Goal: Task Accomplishment & Management: Use online tool/utility

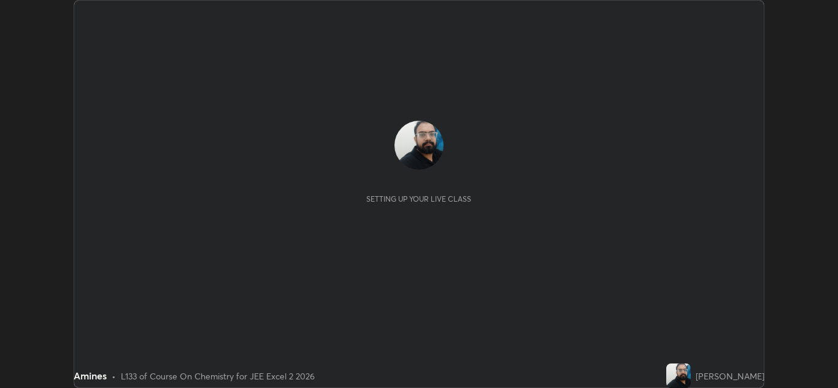
scroll to position [388, 838]
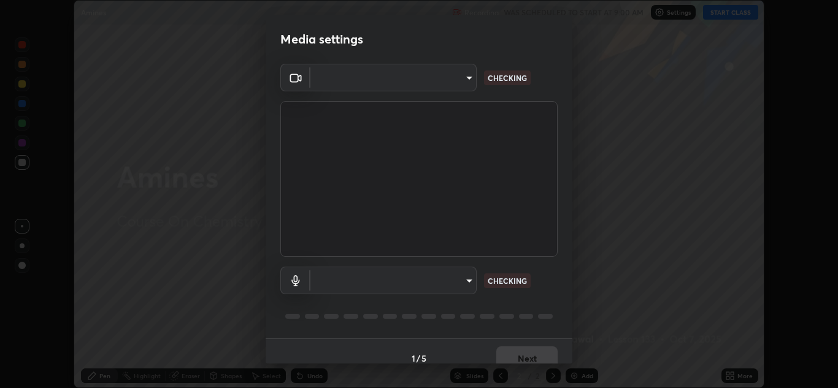
type input "e7f5d75c66a8ec01b6be6c8d9fba877b5f6738b88fd0c20368e9895a02b6f94a"
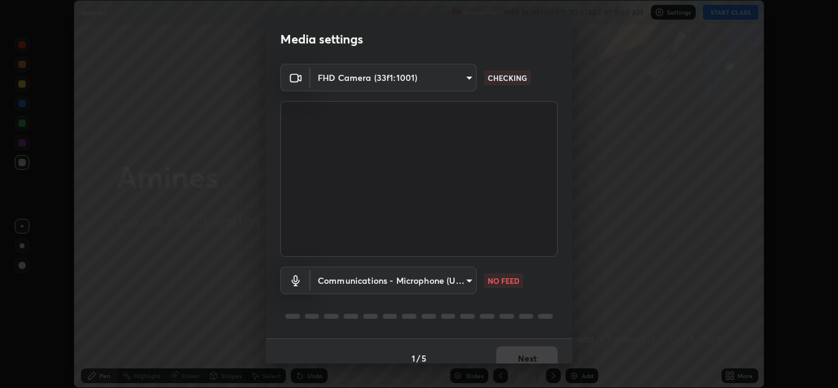
scroll to position [14, 0]
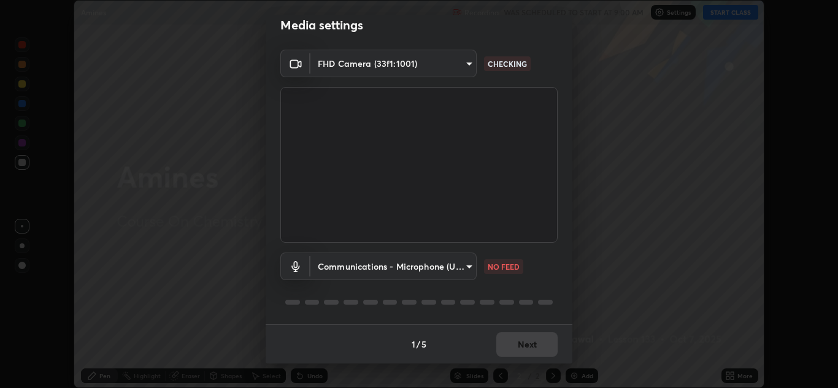
click at [445, 263] on body "Erase all Amines Recording WAS SCHEDULED TO START AT 9:00 AM Settings START CLA…" at bounding box center [419, 194] width 838 height 388
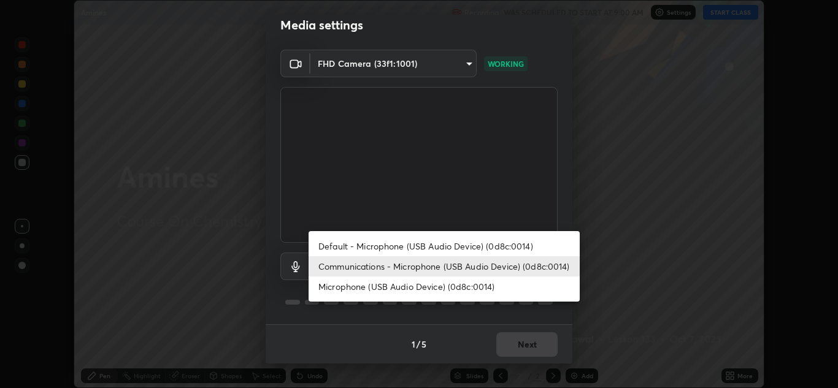
click at [419, 291] on li "Microphone (USB Audio Device) (0d8c:0014)" at bounding box center [444, 287] width 271 height 20
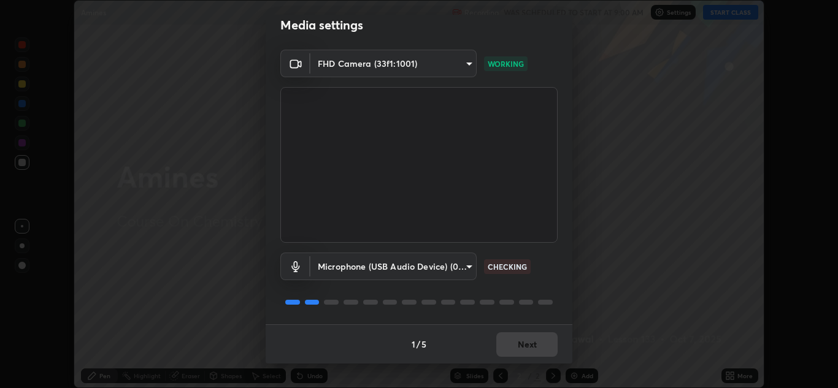
click at [436, 267] on body "Erase all Amines Recording WAS SCHEDULED TO START AT 9:00 AM Settings START CLA…" at bounding box center [419, 194] width 838 height 388
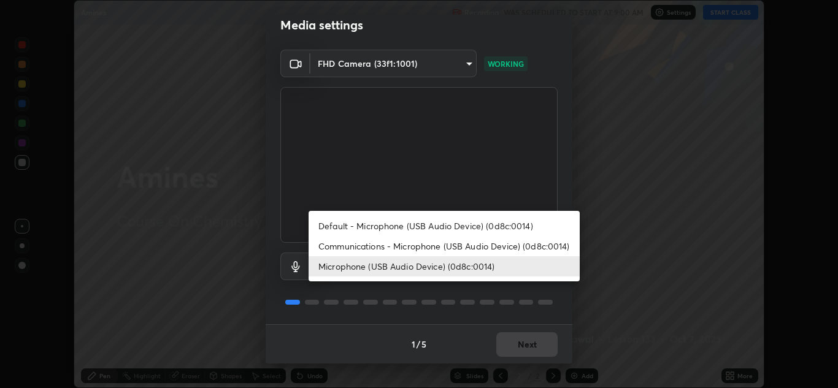
click at [429, 250] on li "Communications - Microphone (USB Audio Device) (0d8c:0014)" at bounding box center [444, 246] width 271 height 20
type input "communications"
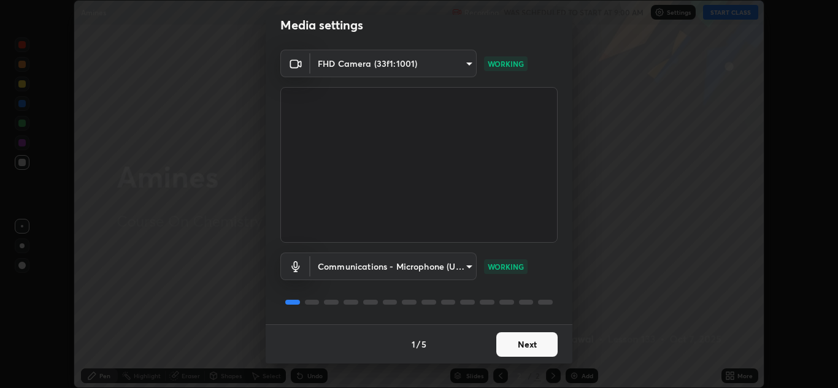
click at [508, 343] on button "Next" at bounding box center [526, 345] width 61 height 25
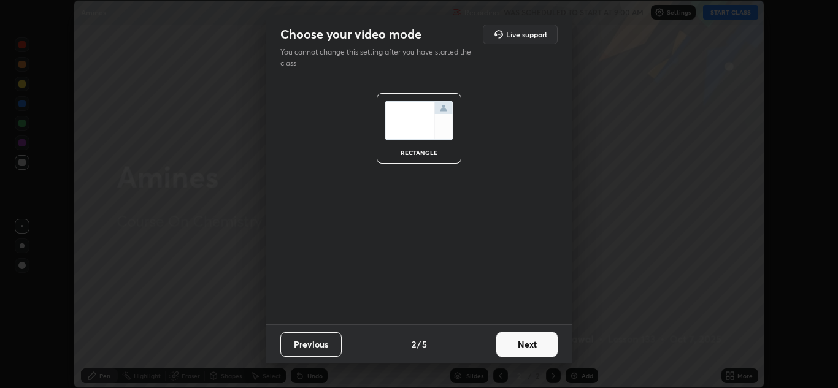
scroll to position [0, 0]
click at [509, 341] on button "Next" at bounding box center [526, 345] width 61 height 25
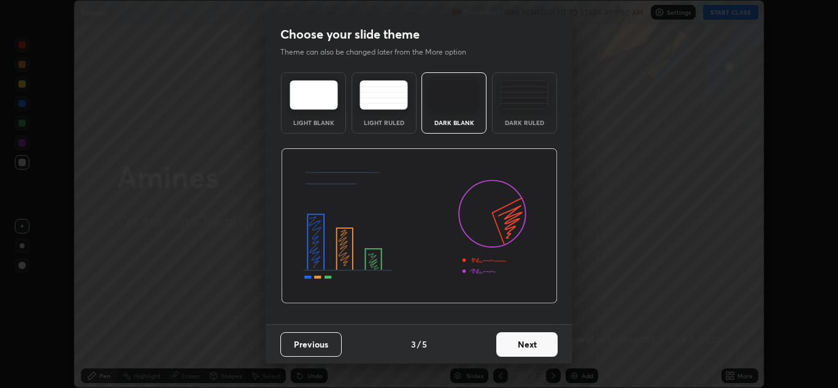
click at [522, 343] on button "Next" at bounding box center [526, 345] width 61 height 25
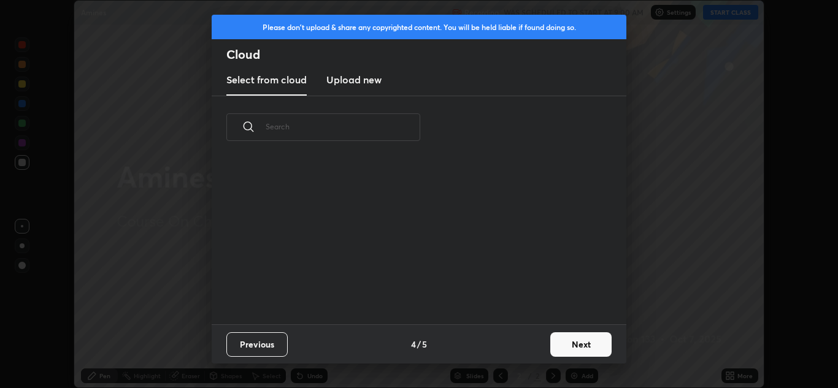
click at [566, 341] on button "Next" at bounding box center [580, 345] width 61 height 25
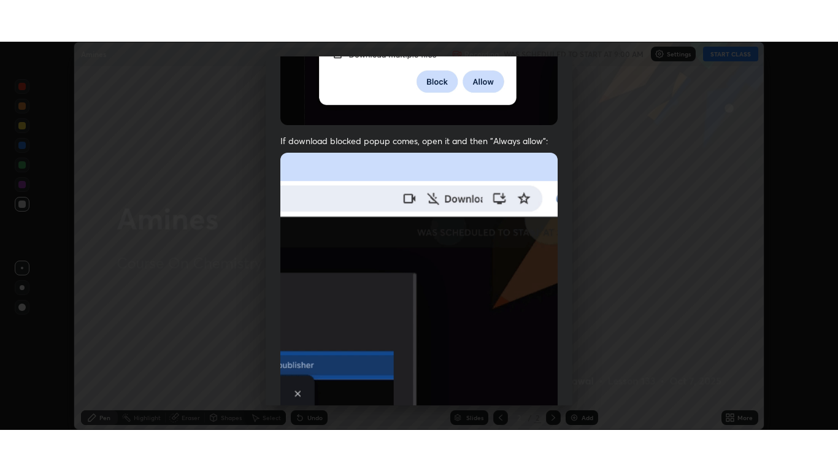
scroll to position [265, 0]
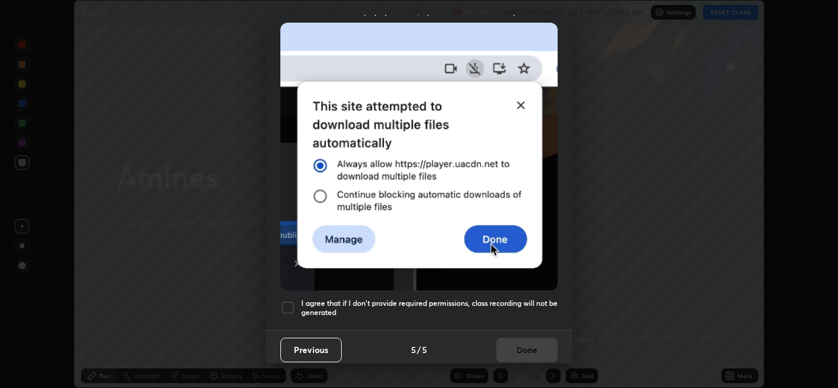
click at [290, 305] on div at bounding box center [287, 308] width 15 height 15
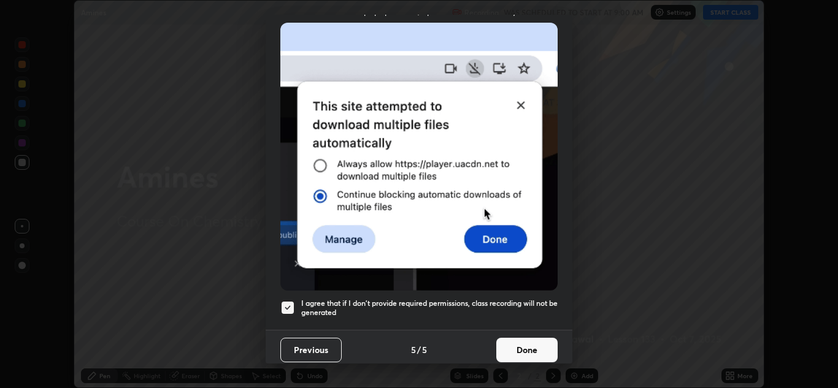
click at [519, 347] on button "Done" at bounding box center [526, 350] width 61 height 25
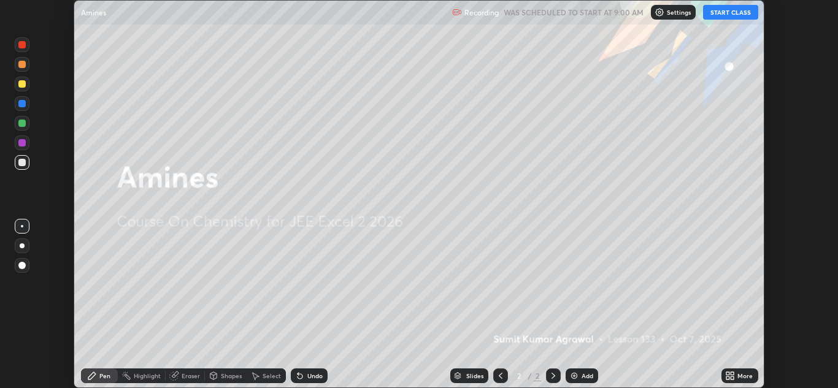
click at [725, 18] on button "START CLASS" at bounding box center [730, 12] width 55 height 15
click at [733, 374] on icon at bounding box center [732, 373] width 3 height 3
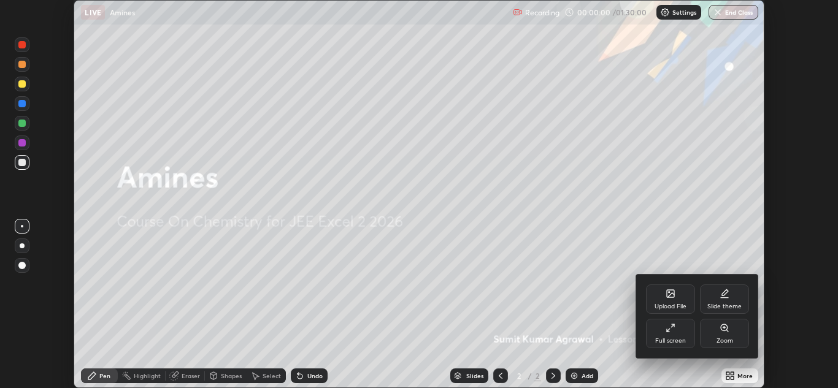
click at [668, 330] on icon at bounding box center [671, 328] width 10 height 10
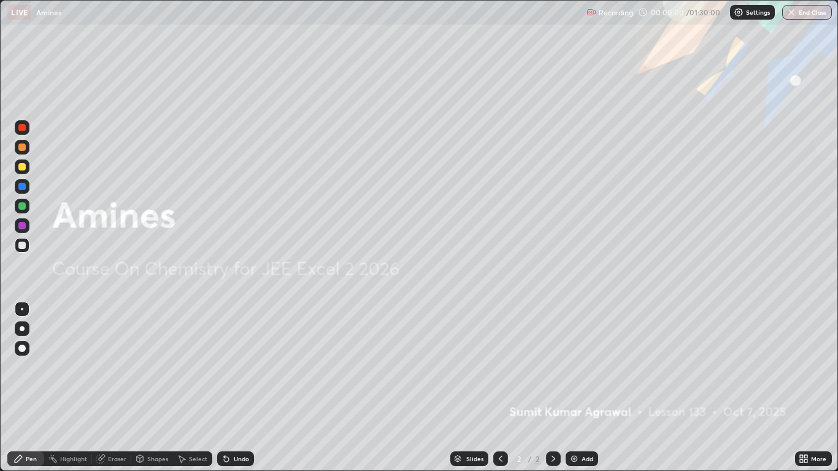
scroll to position [471, 838]
click at [587, 388] on div "Add" at bounding box center [582, 459] width 33 height 15
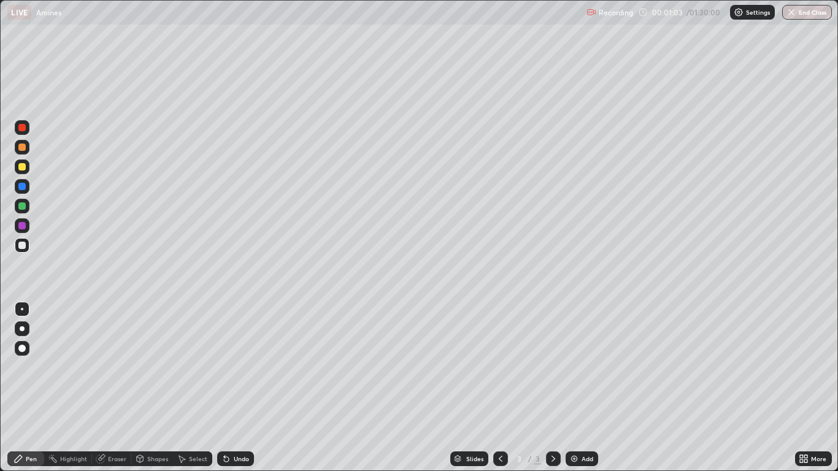
click at [234, 388] on div "Undo" at bounding box center [241, 459] width 15 height 6
click at [236, 388] on div "Undo" at bounding box center [241, 459] width 15 height 6
click at [590, 388] on div "Add" at bounding box center [588, 459] width 12 height 6
click at [245, 388] on div "Undo" at bounding box center [241, 459] width 15 height 6
click at [106, 388] on div "Eraser" at bounding box center [111, 459] width 39 height 15
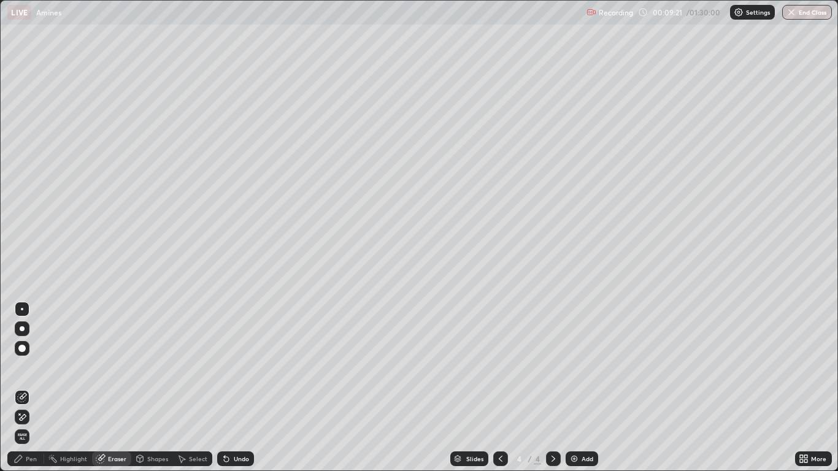
click at [33, 388] on div "Pen" at bounding box center [31, 459] width 11 height 6
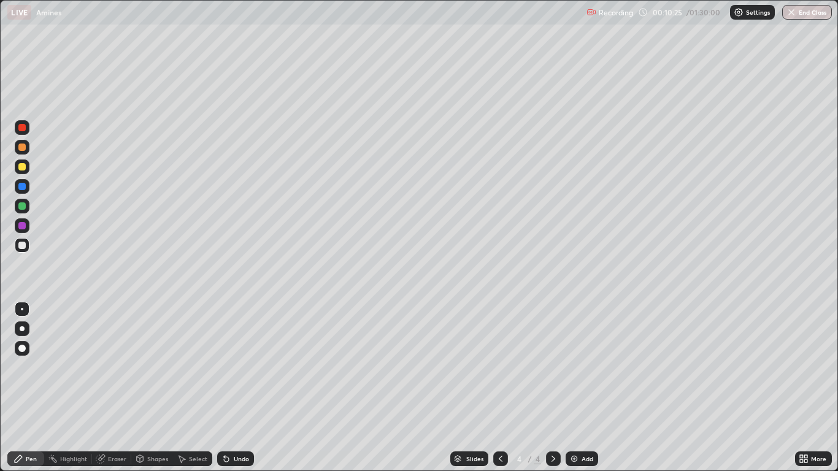
click at [239, 388] on div "Undo" at bounding box center [241, 459] width 15 height 6
click at [242, 388] on div "Undo" at bounding box center [241, 459] width 15 height 6
click at [243, 388] on div "Undo" at bounding box center [241, 459] width 15 height 6
click at [244, 388] on div "Undo" at bounding box center [241, 459] width 15 height 6
click at [233, 388] on div "Undo" at bounding box center [235, 459] width 37 height 15
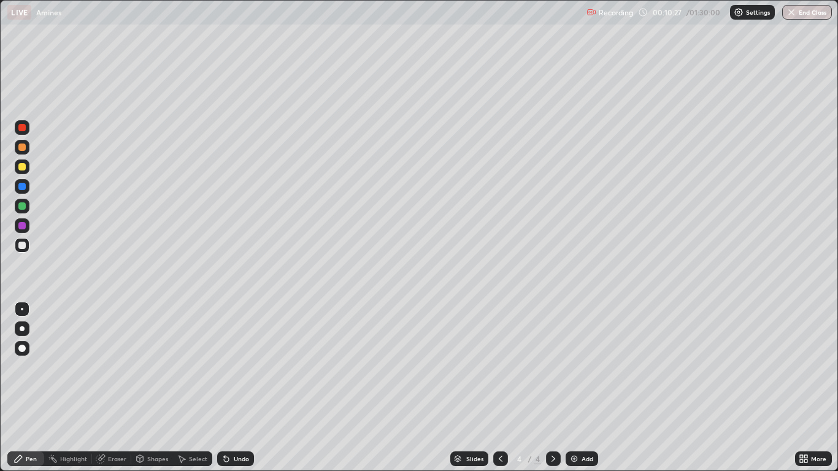
click at [231, 388] on div "Undo" at bounding box center [235, 459] width 37 height 15
click at [234, 388] on div "Undo" at bounding box center [241, 459] width 15 height 6
click at [578, 388] on img at bounding box center [574, 459] width 10 height 10
click at [583, 388] on div "Add" at bounding box center [588, 459] width 12 height 6
click at [245, 388] on div "Undo" at bounding box center [235, 459] width 37 height 15
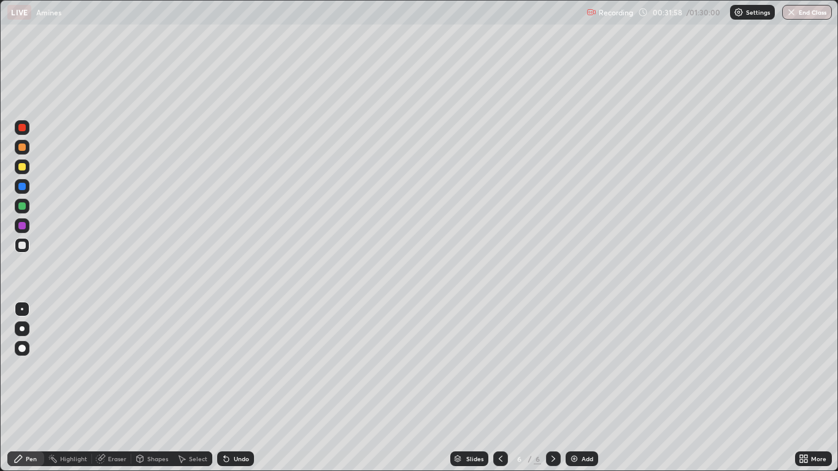
click at [499, 388] on icon at bounding box center [501, 459] width 10 height 10
click at [553, 388] on icon at bounding box center [553, 459] width 10 height 10
click at [110, 388] on div "Eraser" at bounding box center [111, 459] width 39 height 15
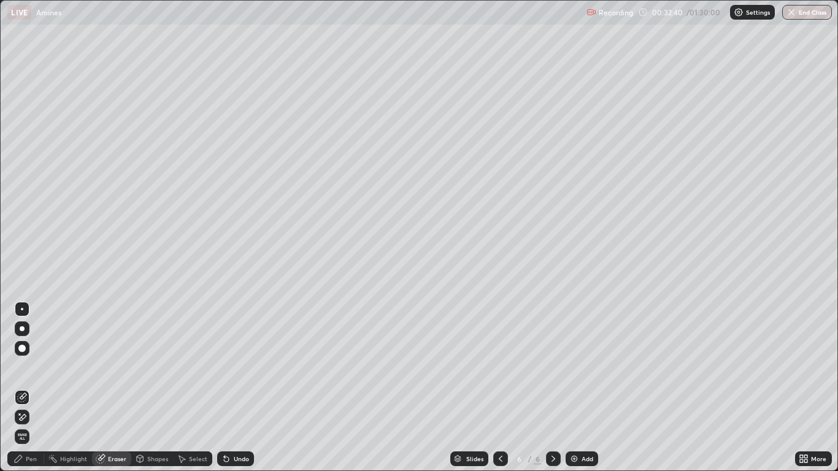
click at [21, 388] on icon at bounding box center [18, 459] width 10 height 10
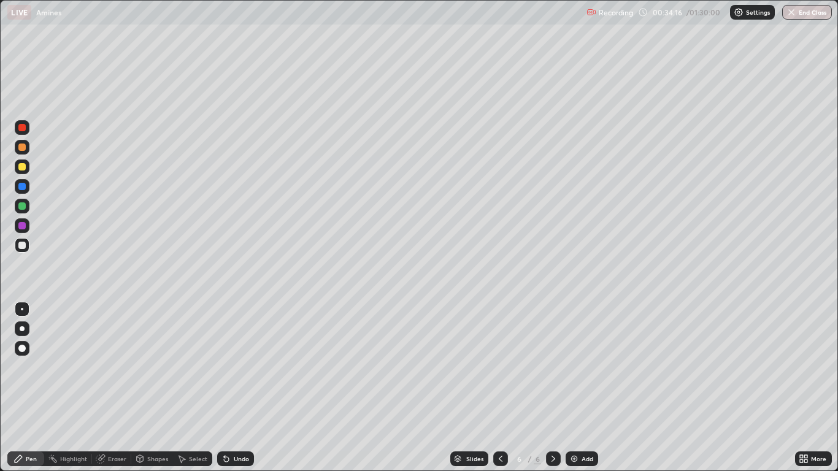
click at [237, 388] on div "Undo" at bounding box center [235, 459] width 37 height 15
click at [503, 388] on div at bounding box center [500, 459] width 15 height 25
click at [580, 388] on div "Add" at bounding box center [582, 459] width 33 height 15
click at [552, 388] on icon at bounding box center [554, 459] width 4 height 6
click at [537, 388] on div "7" at bounding box center [537, 458] width 7 height 11
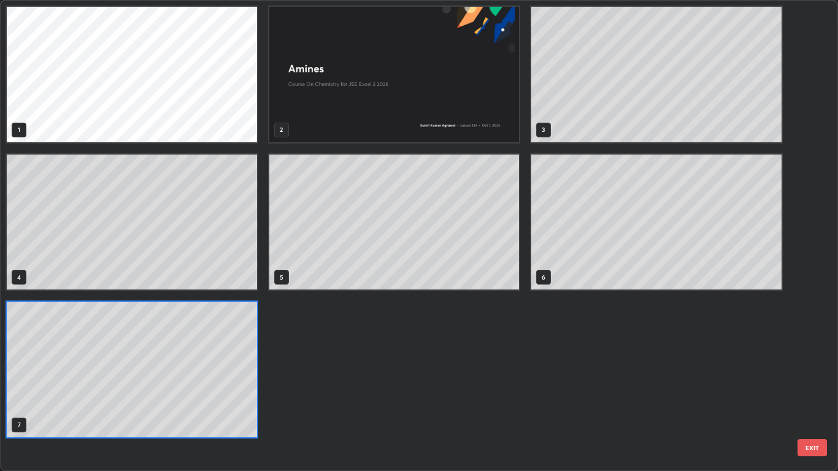
scroll to position [466, 831]
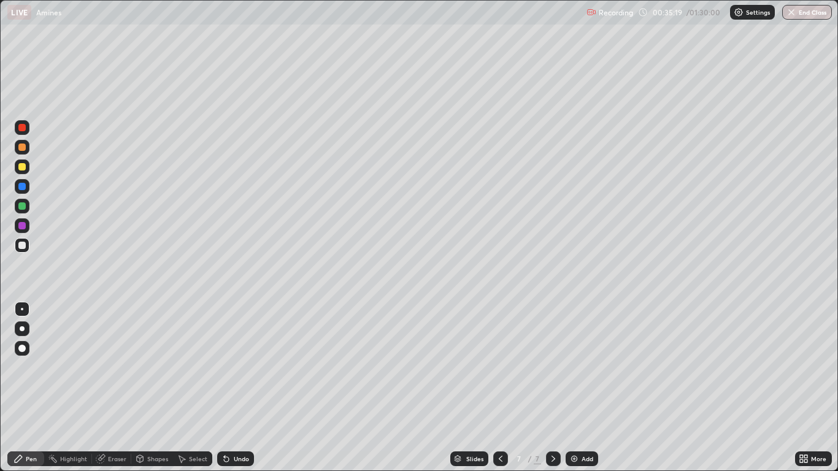
click at [117, 388] on div "Eraser" at bounding box center [117, 459] width 18 height 6
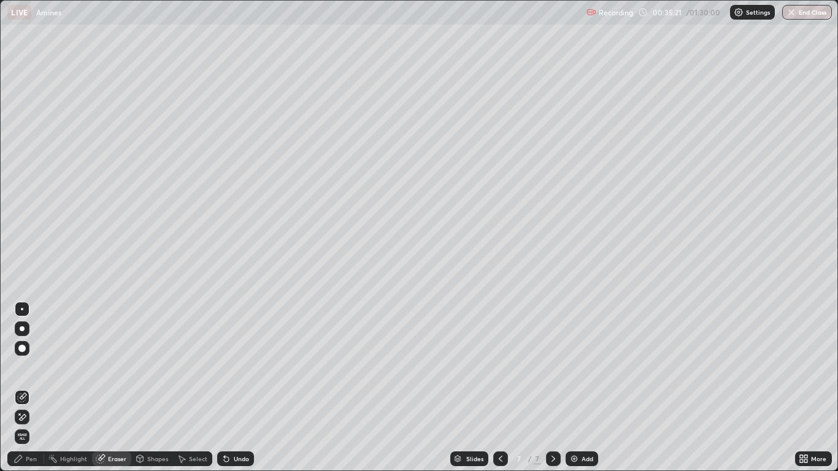
click at [28, 388] on div "Pen" at bounding box center [31, 459] width 11 height 6
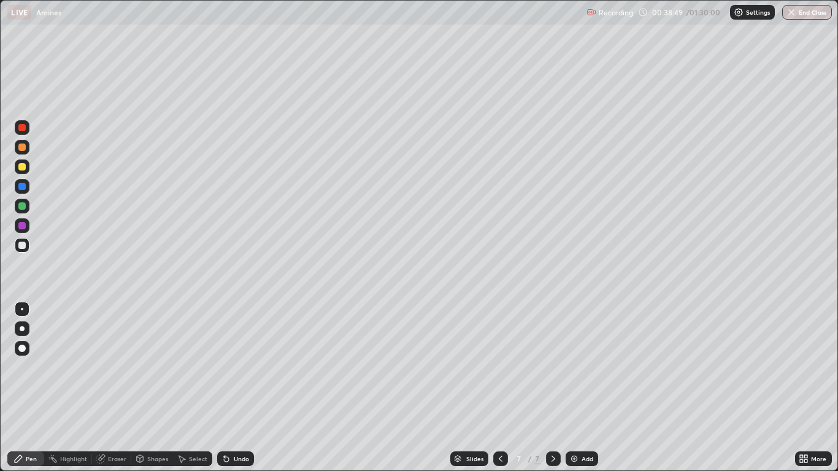
click at [576, 388] on img at bounding box center [574, 459] width 10 height 10
click at [501, 388] on icon at bounding box center [501, 459] width 10 height 10
click at [499, 388] on icon at bounding box center [501, 459] width 10 height 10
click at [506, 388] on div at bounding box center [500, 459] width 15 height 15
click at [553, 388] on icon at bounding box center [554, 459] width 4 height 6
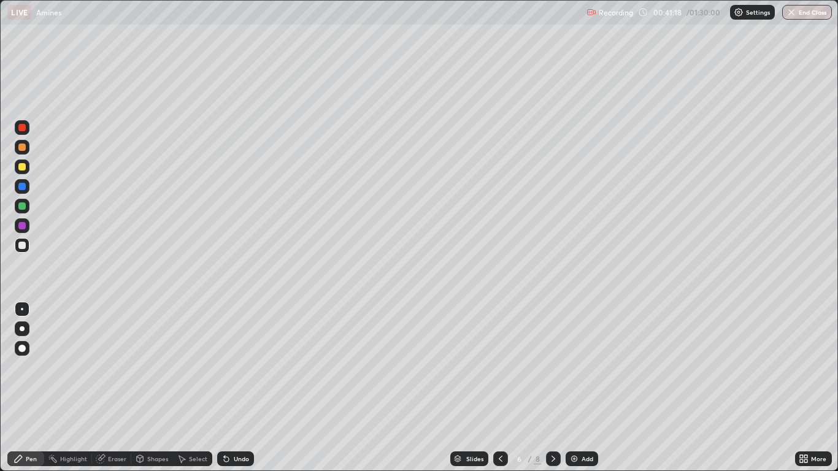
click at [552, 388] on icon at bounding box center [553, 459] width 10 height 10
click at [551, 388] on icon at bounding box center [553, 459] width 10 height 10
click at [500, 388] on icon at bounding box center [501, 459] width 10 height 10
click at [499, 388] on icon at bounding box center [501, 459] width 4 height 6
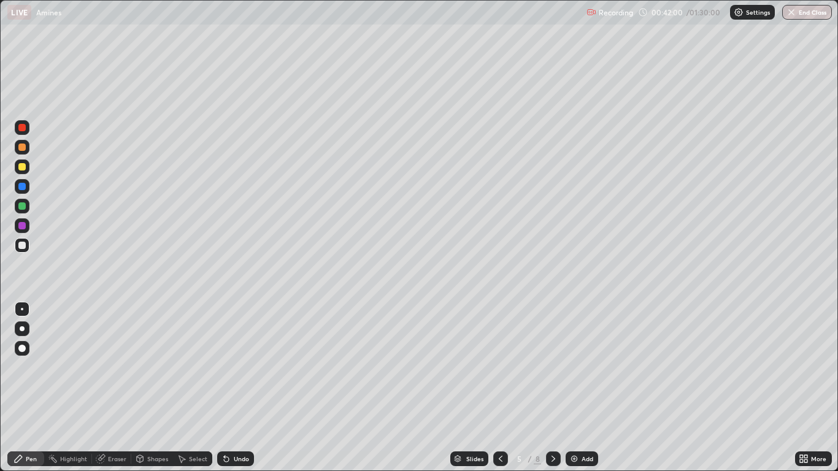
click at [551, 388] on icon at bounding box center [553, 459] width 10 height 10
click at [553, 388] on icon at bounding box center [553, 459] width 10 height 10
click at [555, 388] on icon at bounding box center [553, 459] width 10 height 10
click at [498, 388] on icon at bounding box center [501, 459] width 10 height 10
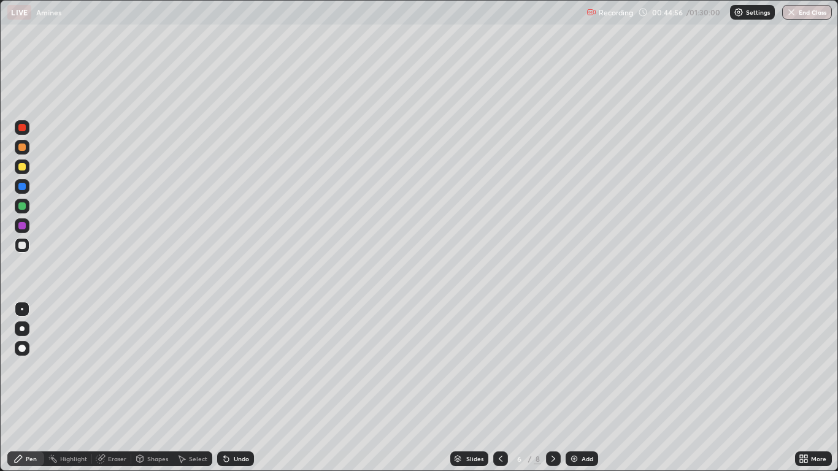
click at [495, 388] on div at bounding box center [500, 459] width 15 height 15
click at [555, 388] on icon at bounding box center [553, 459] width 10 height 10
click at [553, 388] on icon at bounding box center [553, 459] width 10 height 10
click at [579, 388] on div "Add" at bounding box center [582, 459] width 33 height 15
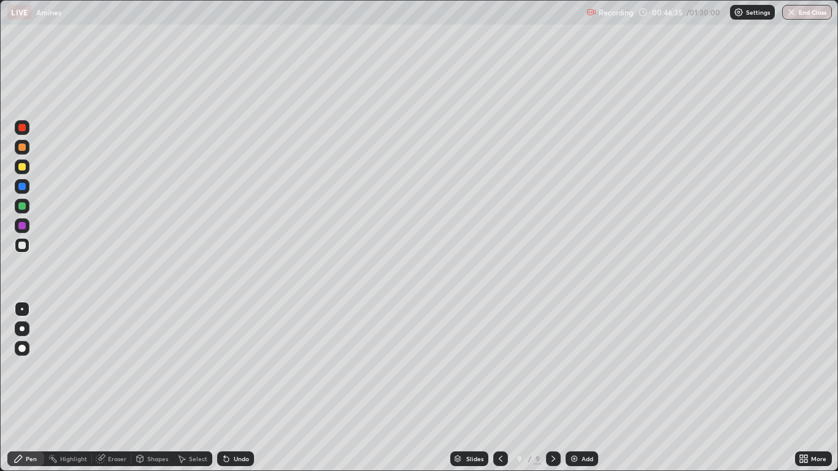
click at [236, 388] on div "Undo" at bounding box center [241, 459] width 15 height 6
click at [234, 388] on div "Undo" at bounding box center [241, 459] width 15 height 6
click at [235, 388] on div "Undo" at bounding box center [241, 459] width 15 height 6
click at [237, 388] on div "Undo" at bounding box center [241, 459] width 15 height 6
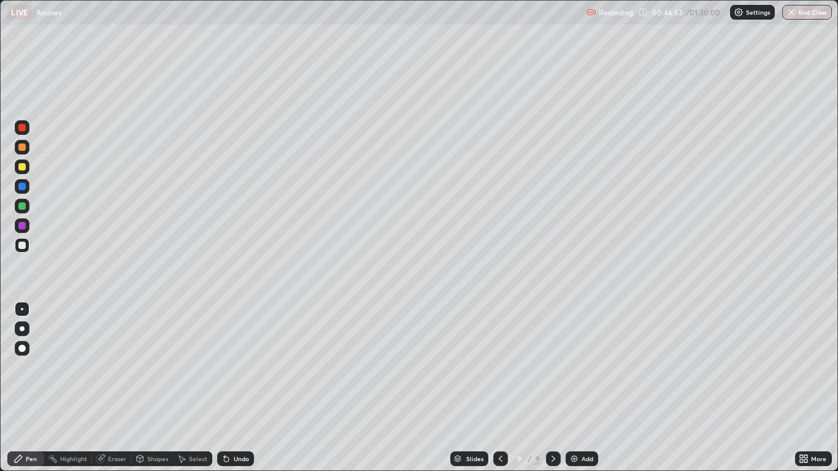
click at [237, 388] on div "Undo" at bounding box center [241, 459] width 15 height 6
click at [236, 388] on div "Undo" at bounding box center [241, 459] width 15 height 6
click at [235, 388] on div "Undo" at bounding box center [241, 459] width 15 height 6
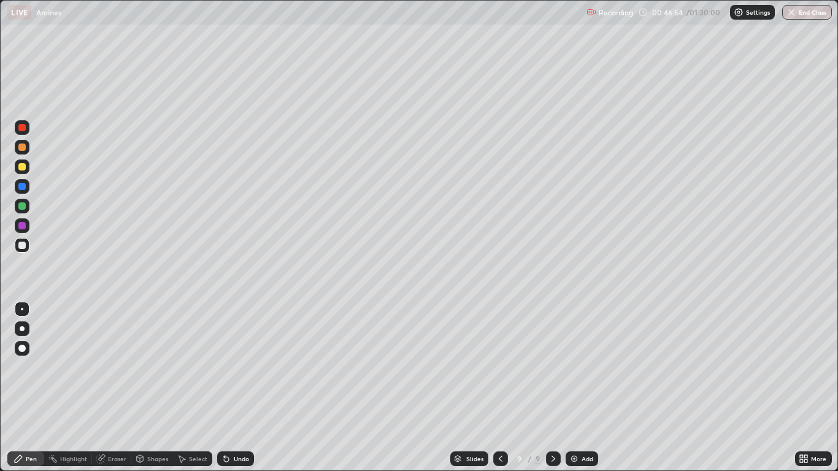
click at [235, 388] on div "Undo" at bounding box center [235, 459] width 37 height 15
click at [234, 388] on div "Undo" at bounding box center [241, 459] width 15 height 6
click at [232, 388] on div "Undo" at bounding box center [235, 459] width 37 height 15
click at [235, 388] on div "Undo" at bounding box center [235, 459] width 37 height 15
click at [236, 388] on div "Undo" at bounding box center [235, 459] width 37 height 15
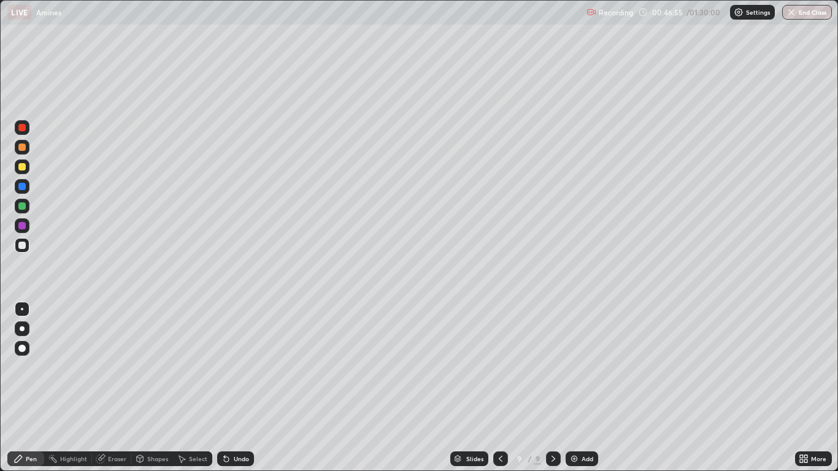
click at [238, 388] on div "Undo" at bounding box center [235, 459] width 37 height 15
click at [237, 388] on div "Undo" at bounding box center [235, 459] width 37 height 15
click at [239, 388] on div "Undo" at bounding box center [235, 459] width 37 height 15
click at [238, 388] on div "Undo" at bounding box center [235, 459] width 37 height 15
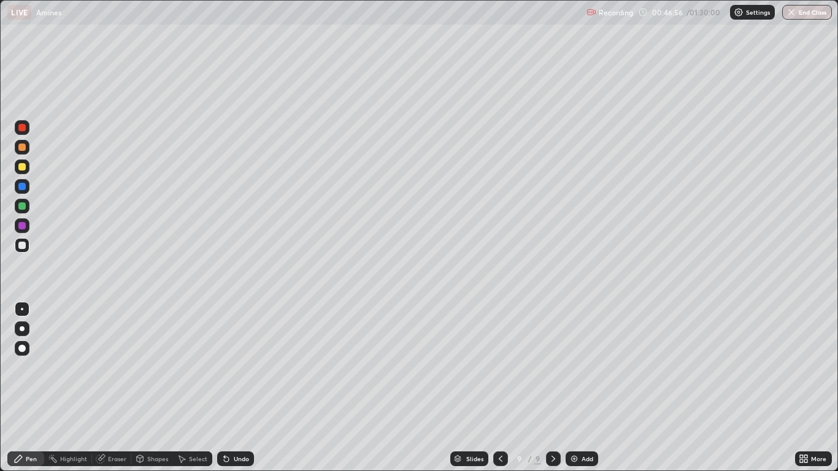
click at [239, 388] on div "Undo" at bounding box center [235, 459] width 37 height 15
click at [238, 388] on div "Undo" at bounding box center [235, 459] width 37 height 15
click at [242, 388] on div "Undo" at bounding box center [241, 459] width 15 height 6
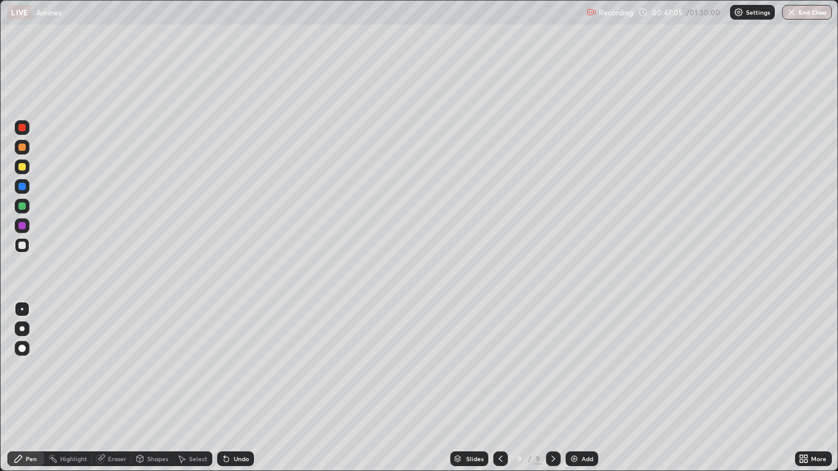
click at [240, 388] on div "Undo" at bounding box center [241, 459] width 15 height 6
click at [239, 388] on div "Undo" at bounding box center [235, 459] width 37 height 15
click at [240, 388] on div "Undo" at bounding box center [241, 459] width 15 height 6
click at [231, 388] on div "Undo" at bounding box center [235, 459] width 37 height 15
click at [243, 388] on div "Undo" at bounding box center [241, 459] width 15 height 6
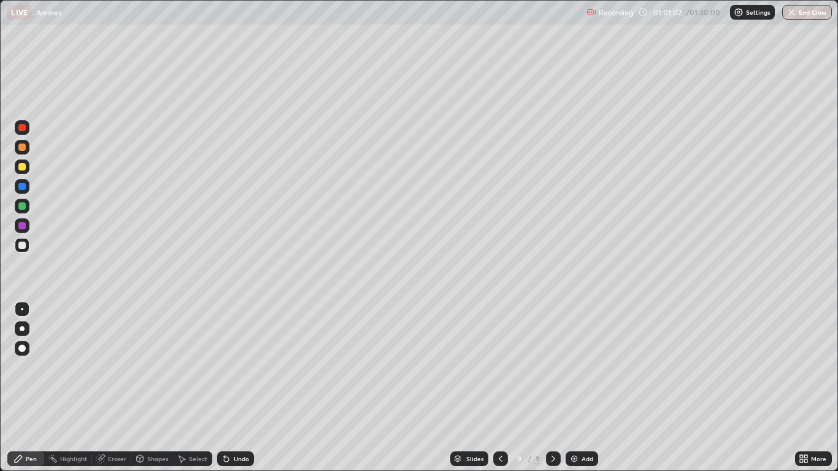
click at [583, 388] on div "Add" at bounding box center [582, 459] width 33 height 15
click at [241, 388] on div "Undo" at bounding box center [241, 459] width 15 height 6
click at [234, 388] on div "Undo" at bounding box center [241, 459] width 15 height 6
click at [234, 388] on div "Undo" at bounding box center [235, 459] width 37 height 15
click at [236, 388] on div "Undo" at bounding box center [235, 459] width 37 height 15
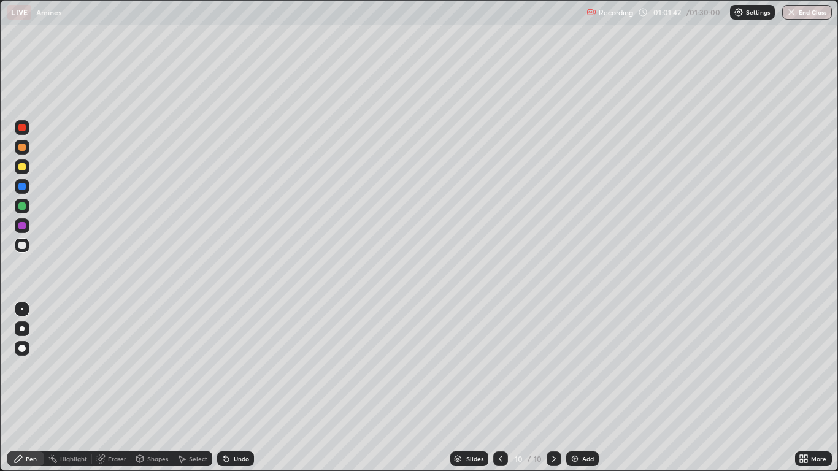
click at [116, 388] on div "Eraser" at bounding box center [117, 459] width 18 height 6
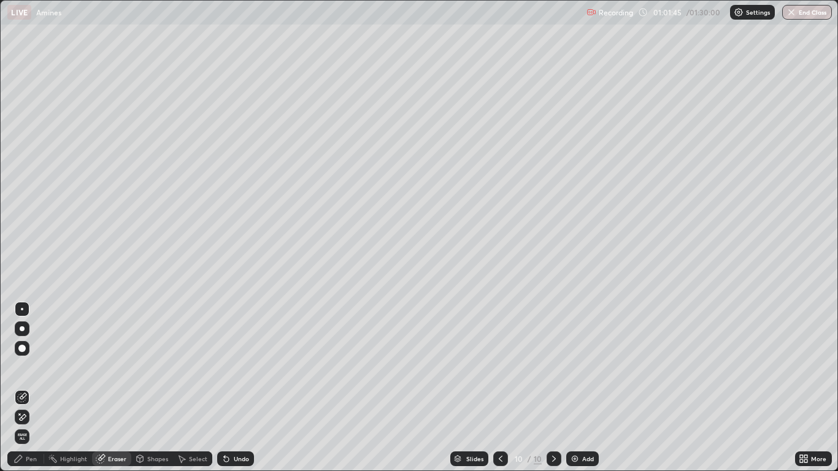
click at [34, 388] on div "Pen" at bounding box center [31, 459] width 11 height 6
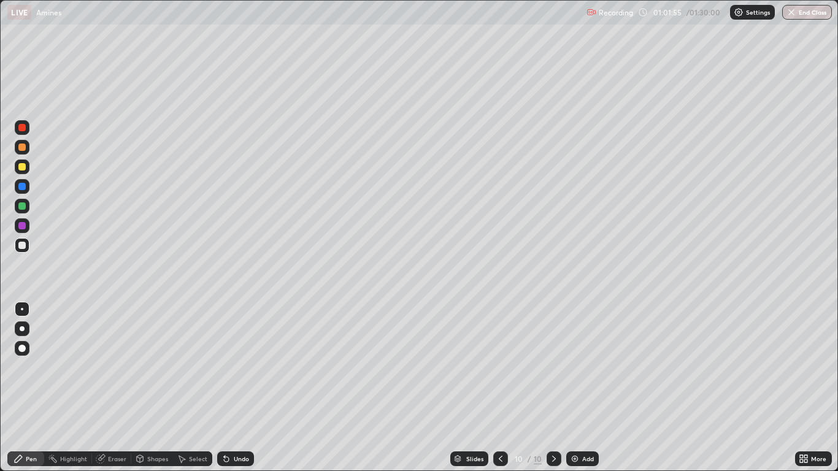
click at [234, 388] on div "Undo" at bounding box center [241, 459] width 15 height 6
click at [111, 388] on div "Eraser" at bounding box center [111, 459] width 39 height 15
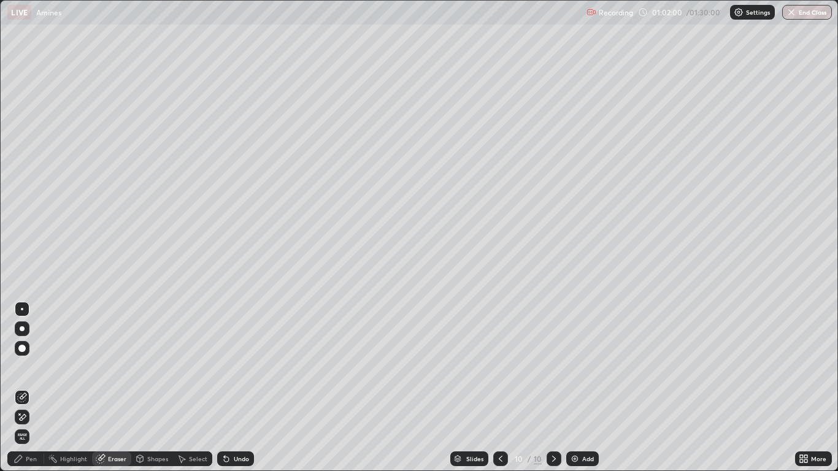
click at [29, 388] on div "Pen" at bounding box center [31, 459] width 11 height 6
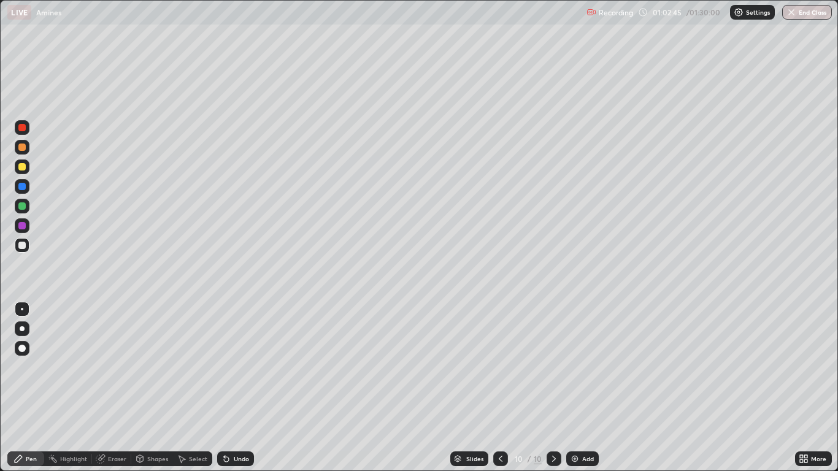
click at [112, 388] on div "Eraser" at bounding box center [117, 459] width 18 height 6
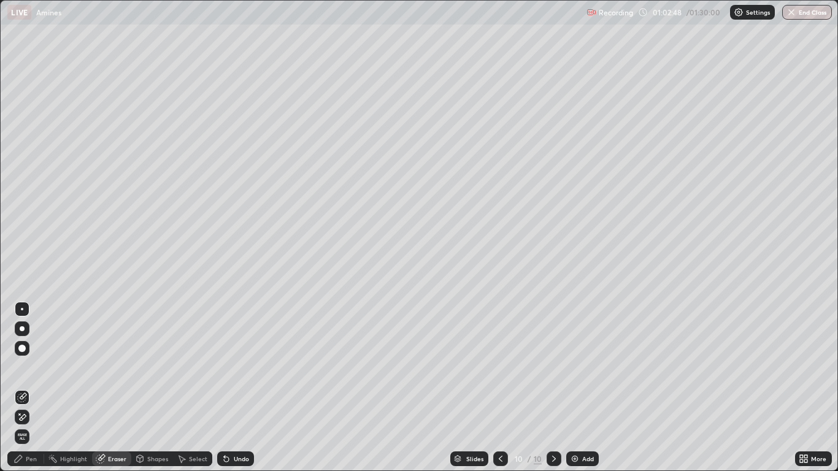
click at [29, 388] on div "Pen" at bounding box center [31, 459] width 11 height 6
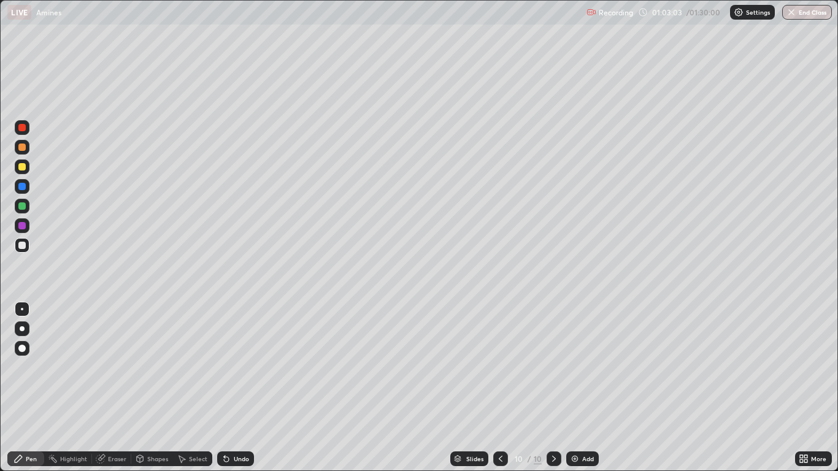
click at [242, 388] on div "Undo" at bounding box center [235, 459] width 37 height 15
click at [237, 388] on div "Undo" at bounding box center [241, 459] width 15 height 6
click at [239, 388] on div "Undo" at bounding box center [235, 459] width 37 height 15
click at [101, 388] on icon at bounding box center [100, 459] width 8 height 8
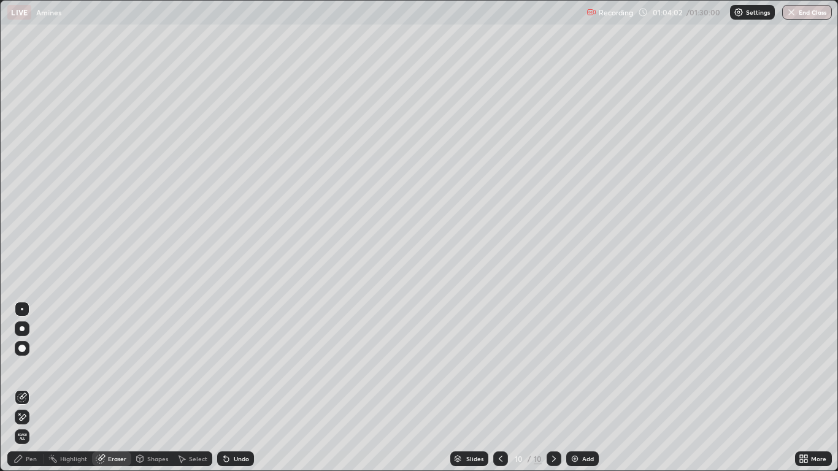
click at [29, 388] on div "Pen" at bounding box center [31, 459] width 11 height 6
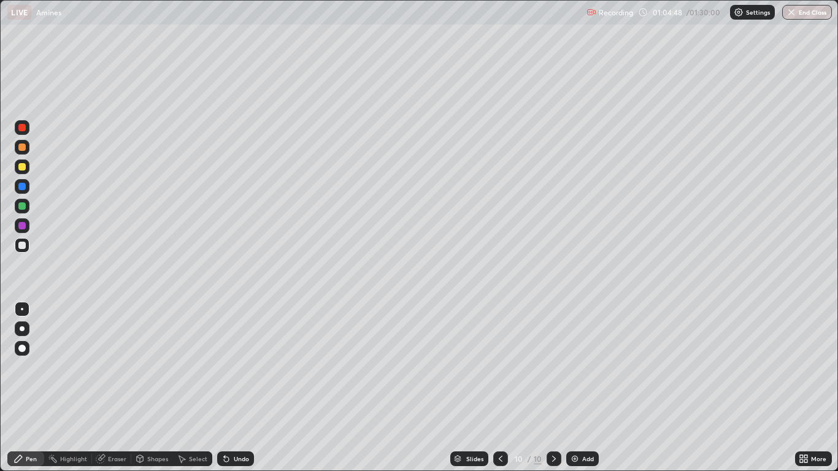
click at [247, 388] on div "Undo" at bounding box center [235, 459] width 37 height 15
click at [245, 388] on div "Undo" at bounding box center [235, 459] width 37 height 15
click at [246, 388] on div "Undo" at bounding box center [235, 459] width 37 height 15
click at [244, 388] on div "Undo" at bounding box center [235, 459] width 37 height 15
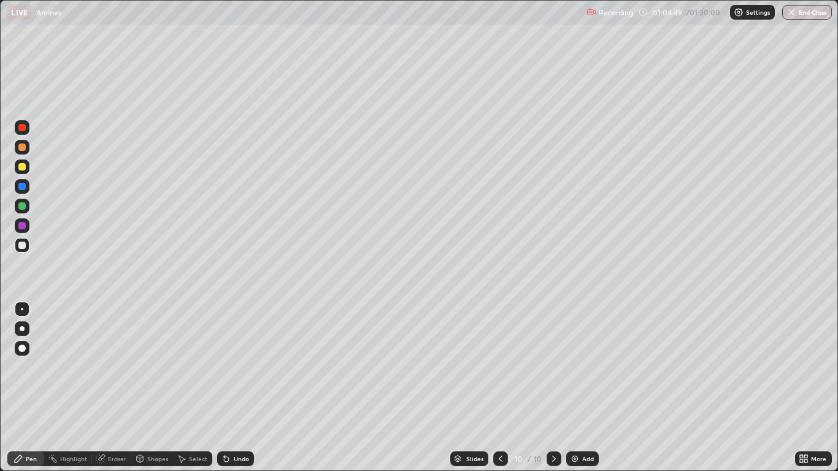
click at [246, 388] on div "Undo" at bounding box center [235, 459] width 37 height 15
click at [247, 388] on div "Undo" at bounding box center [235, 459] width 37 height 15
click at [110, 388] on div "Eraser" at bounding box center [117, 459] width 18 height 6
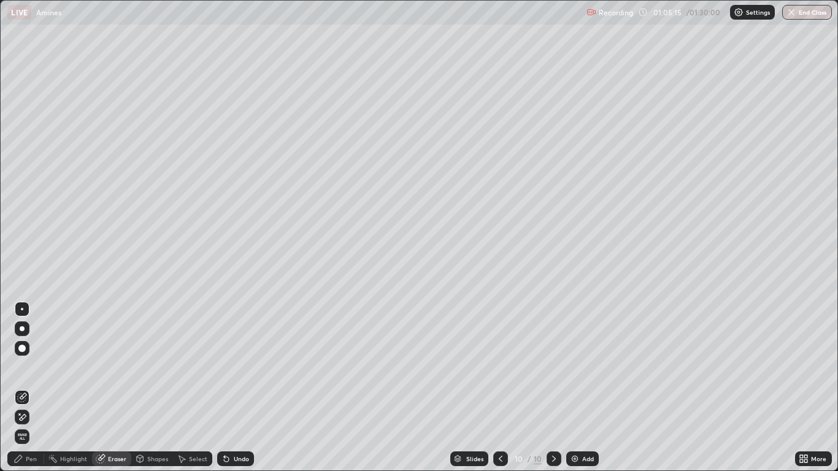
click at [31, 388] on div "Pen" at bounding box center [31, 459] width 11 height 6
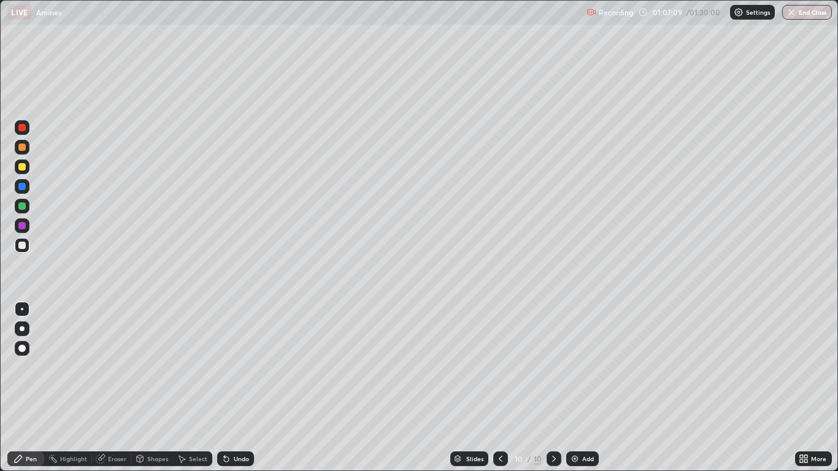
click at [572, 388] on img at bounding box center [575, 459] width 10 height 10
click at [230, 388] on div "Undo" at bounding box center [235, 459] width 37 height 15
click at [238, 388] on div "Undo" at bounding box center [235, 459] width 37 height 15
click at [243, 388] on div "Undo" at bounding box center [241, 459] width 15 height 6
click at [247, 388] on div "Undo" at bounding box center [241, 459] width 15 height 6
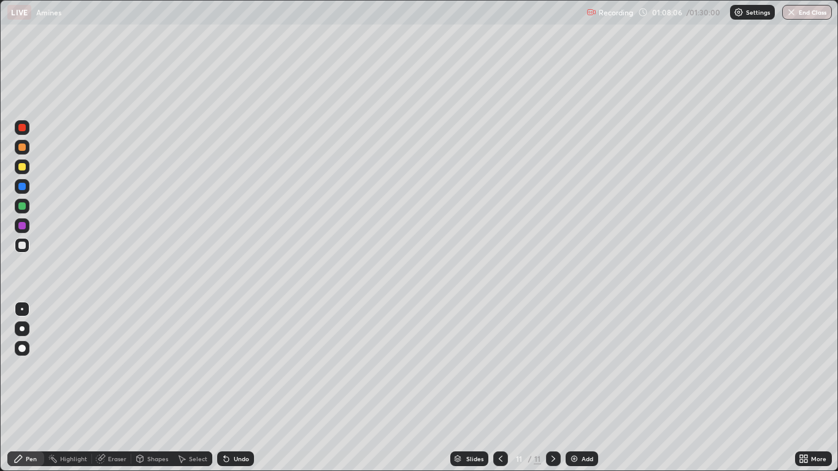
click at [234, 388] on div "Undo" at bounding box center [241, 459] width 15 height 6
click at [237, 388] on div "Undo" at bounding box center [235, 459] width 37 height 15
click at [236, 388] on div "Undo" at bounding box center [235, 459] width 37 height 15
click at [245, 388] on div "Undo" at bounding box center [241, 459] width 15 height 6
click at [244, 388] on div "Undo" at bounding box center [235, 459] width 37 height 15
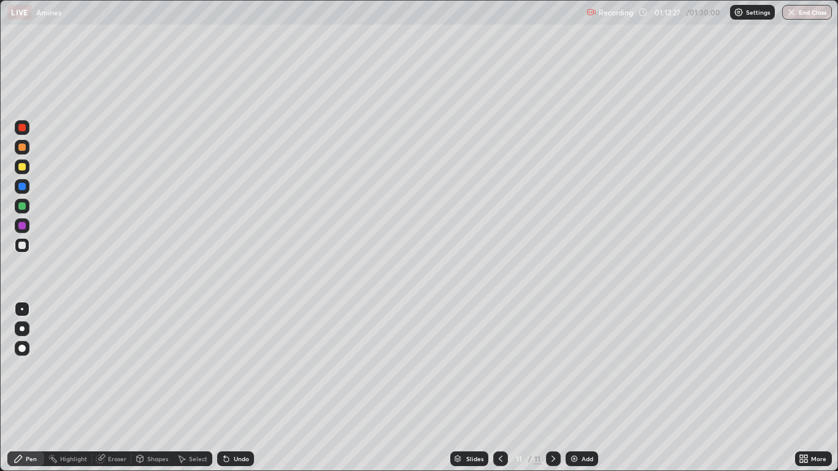
click at [241, 388] on div "Undo" at bounding box center [241, 459] width 15 height 6
click at [241, 388] on div "Undo" at bounding box center [235, 459] width 37 height 15
click at [242, 388] on div "Undo" at bounding box center [235, 459] width 37 height 15
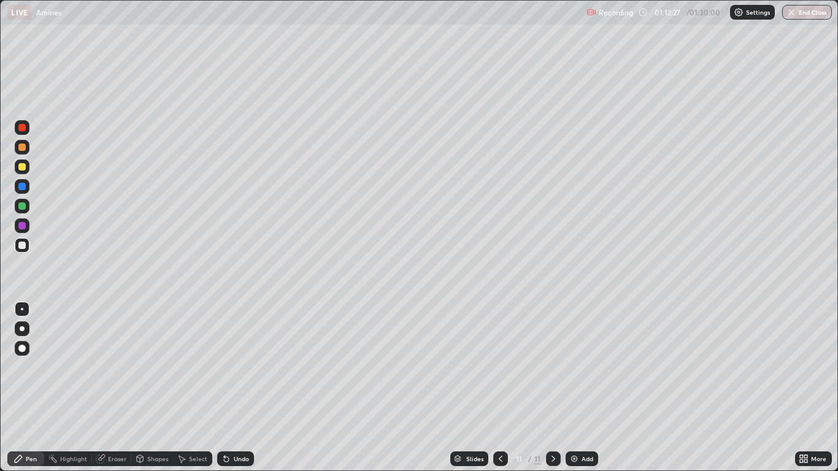
click at [243, 388] on div "Undo" at bounding box center [235, 459] width 37 height 15
click at [244, 388] on div "Undo" at bounding box center [235, 459] width 37 height 15
click at [247, 388] on div "Undo" at bounding box center [233, 459] width 42 height 25
click at [250, 388] on div "Undo" at bounding box center [233, 459] width 42 height 25
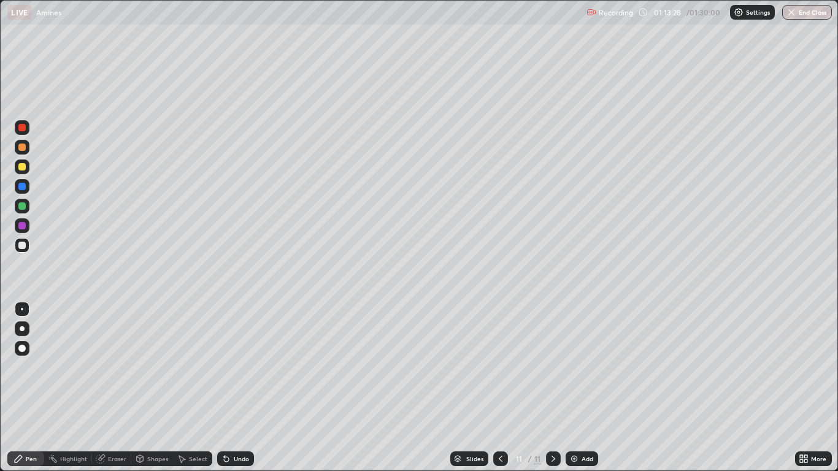
click at [240, 388] on div "Undo" at bounding box center [241, 459] width 15 height 6
click at [235, 388] on div "Undo" at bounding box center [241, 459] width 15 height 6
click at [242, 388] on div "Undo" at bounding box center [241, 459] width 15 height 6
click at [117, 388] on div "Eraser" at bounding box center [117, 459] width 18 height 6
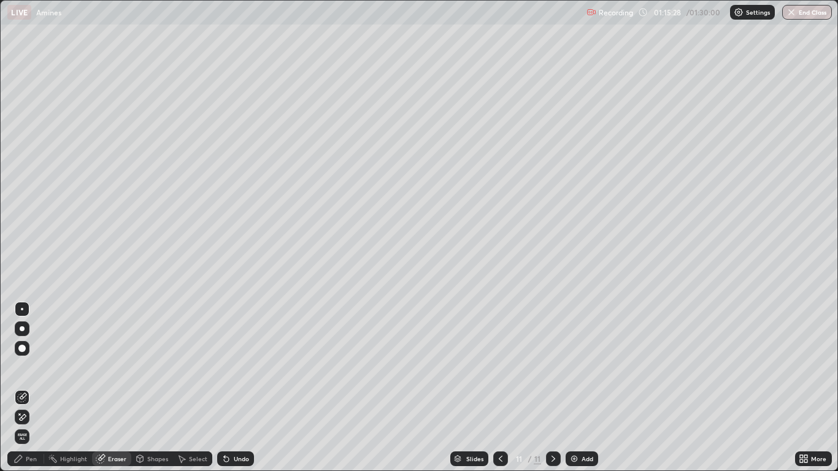
click at [28, 388] on div "Pen" at bounding box center [31, 459] width 11 height 6
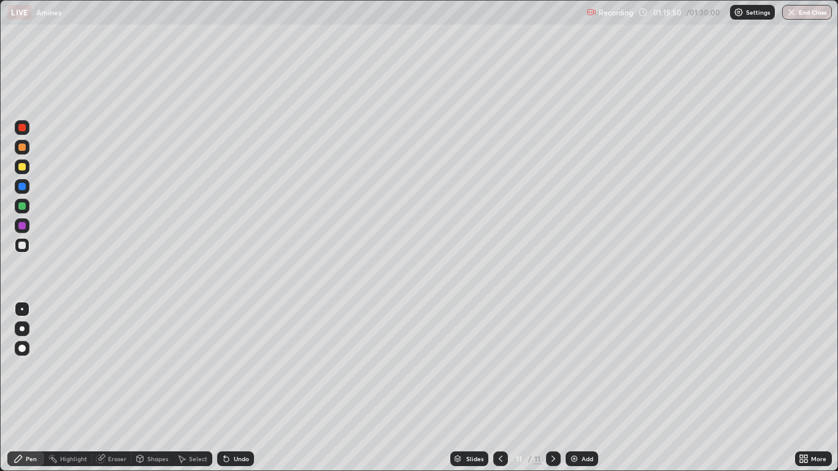
click at [244, 388] on div "Undo" at bounding box center [241, 459] width 15 height 6
click at [241, 388] on div "Undo" at bounding box center [241, 459] width 15 height 6
click at [239, 388] on div "Undo" at bounding box center [241, 459] width 15 height 6
click at [239, 388] on div "Undo" at bounding box center [235, 459] width 37 height 15
click at [241, 388] on div "Undo" at bounding box center [241, 459] width 15 height 6
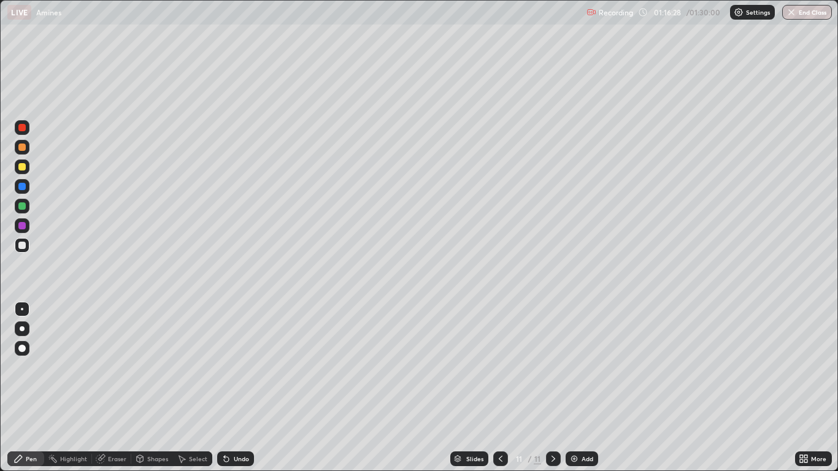
click at [118, 388] on div "Eraser" at bounding box center [117, 459] width 18 height 6
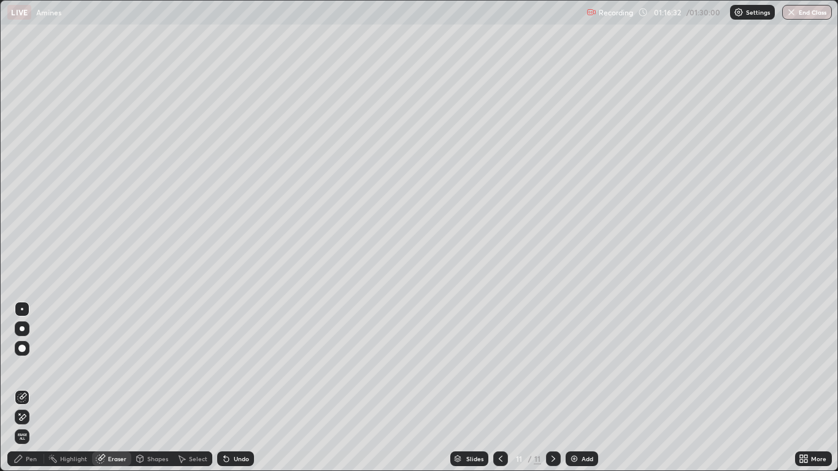
click at [31, 388] on div "Pen" at bounding box center [31, 459] width 11 height 6
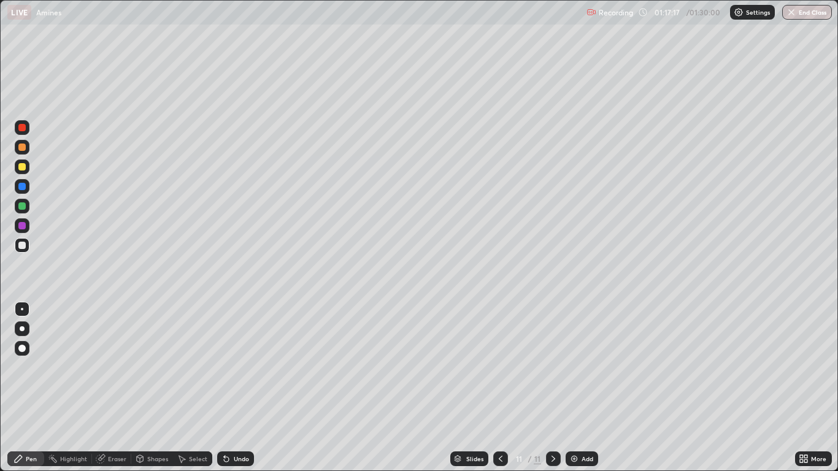
click at [580, 388] on div "Add" at bounding box center [582, 459] width 33 height 15
click at [241, 388] on div "Undo" at bounding box center [241, 459] width 15 height 6
click at [224, 388] on icon at bounding box center [224, 456] width 1 height 1
click at [117, 388] on div "Eraser" at bounding box center [117, 459] width 18 height 6
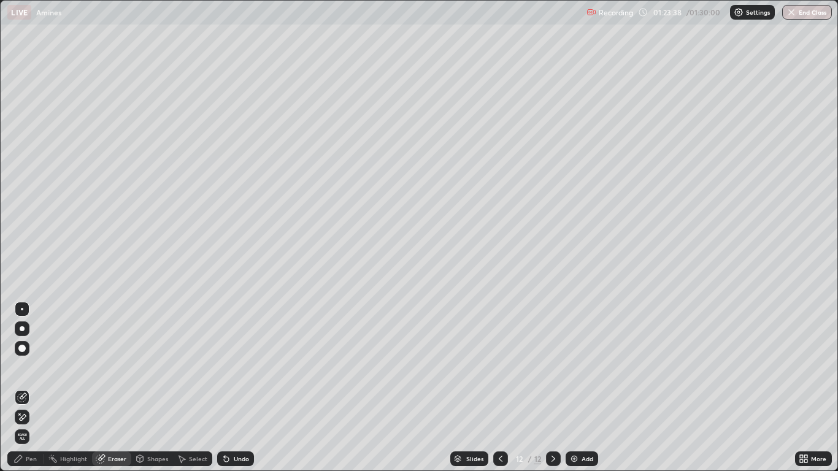
click at [27, 388] on div "Pen" at bounding box center [25, 459] width 37 height 15
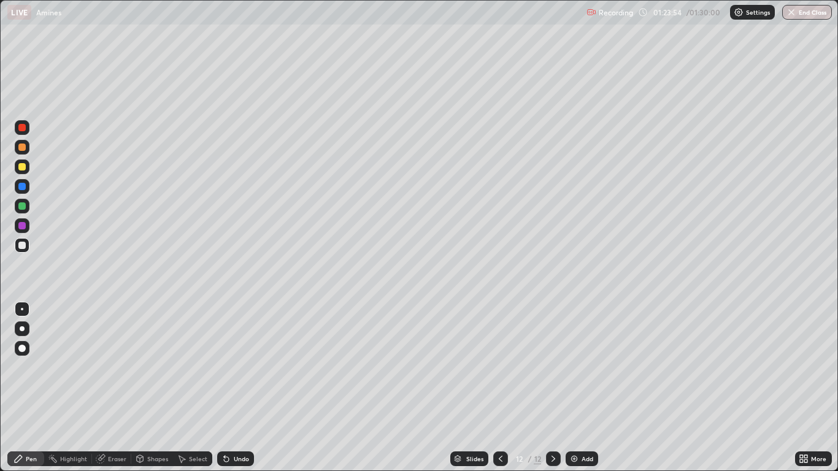
click at [406, 388] on div "Slides 12 / 12 Add" at bounding box center [524, 459] width 541 height 25
click at [501, 388] on icon at bounding box center [501, 459] width 10 height 10
click at [499, 388] on icon at bounding box center [501, 459] width 10 height 10
click at [500, 388] on icon at bounding box center [501, 459] width 10 height 10
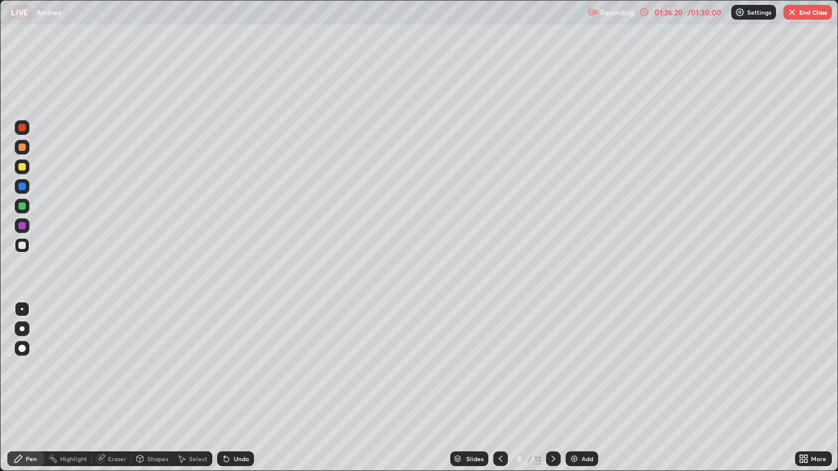
click at [499, 388] on icon at bounding box center [501, 459] width 10 height 10
click at [499, 388] on icon at bounding box center [501, 459] width 4 height 6
click at [499, 388] on icon at bounding box center [501, 459] width 10 height 10
click at [501, 388] on icon at bounding box center [501, 459] width 10 height 10
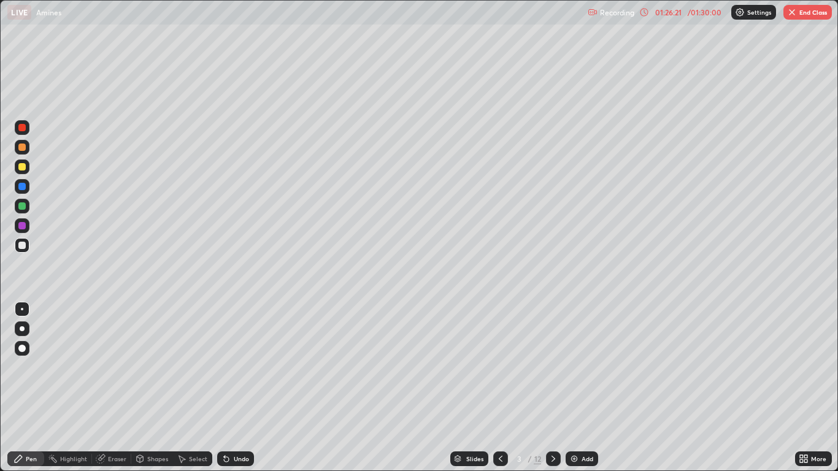
click at [501, 388] on icon at bounding box center [501, 459] width 10 height 10
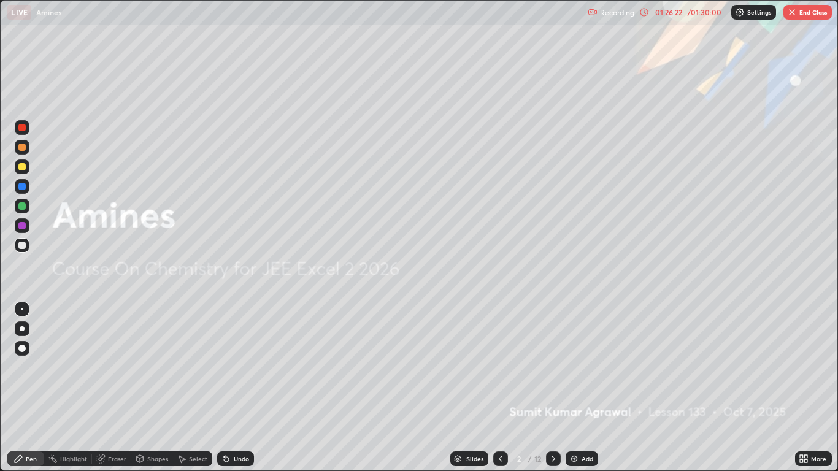
click at [500, 388] on icon at bounding box center [501, 459] width 10 height 10
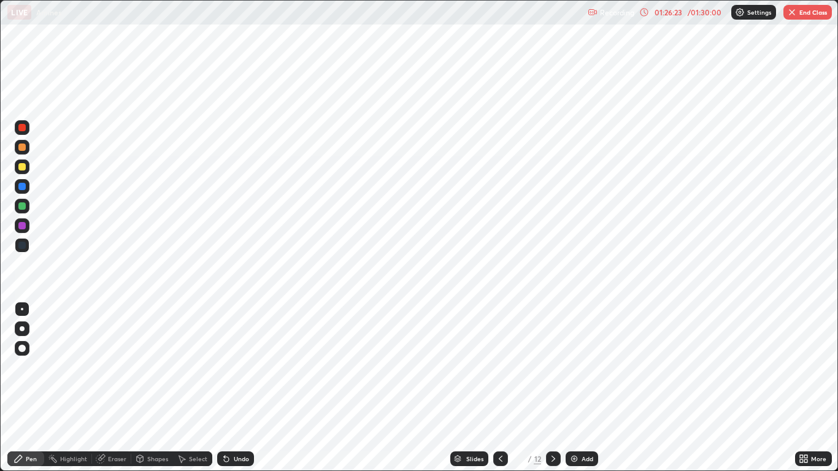
click at [546, 388] on div at bounding box center [553, 459] width 15 height 15
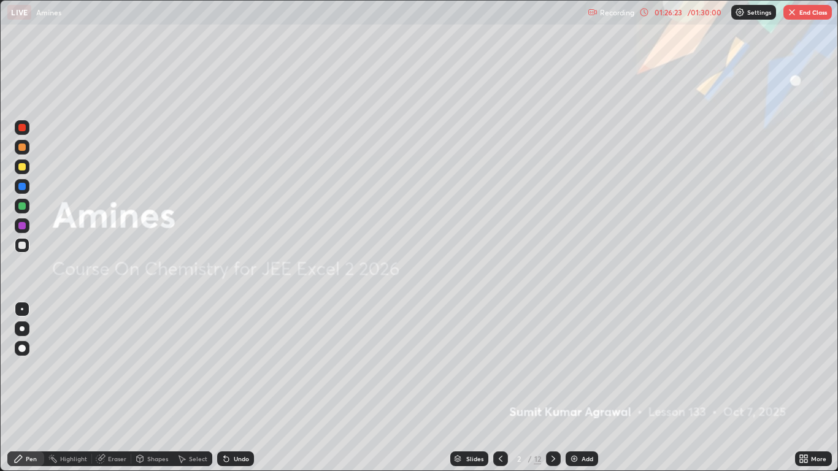
click at [553, 388] on icon at bounding box center [553, 459] width 10 height 10
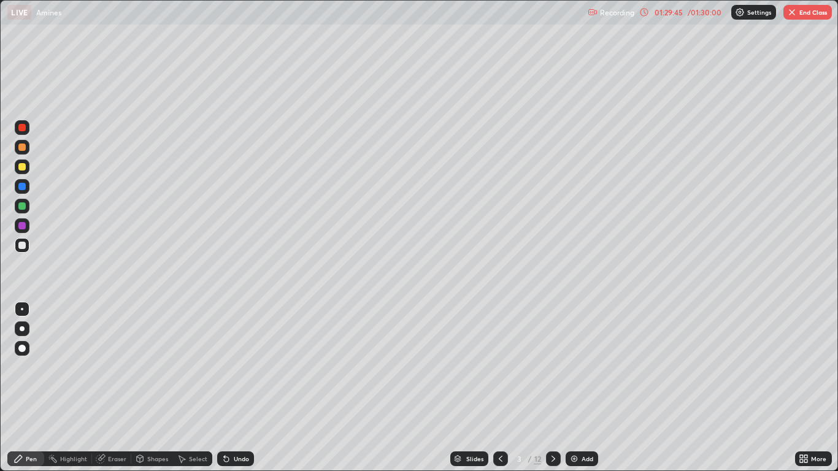
click at [555, 388] on icon at bounding box center [553, 459] width 10 height 10
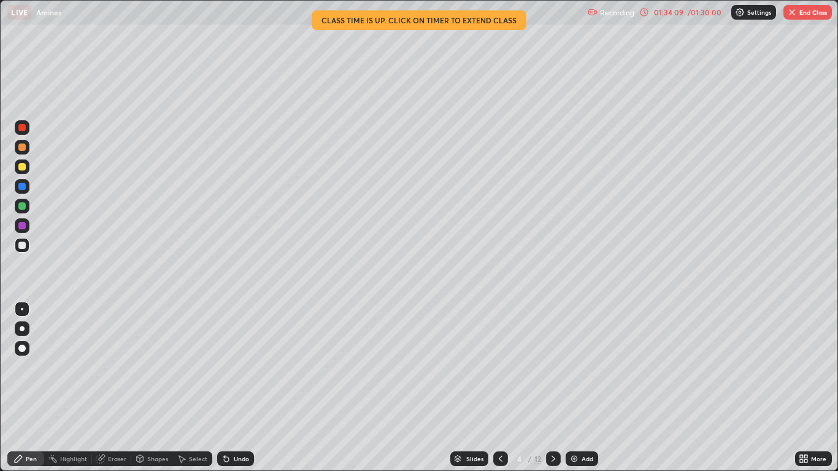
click at [797, 17] on button "End Class" at bounding box center [807, 12] width 48 height 15
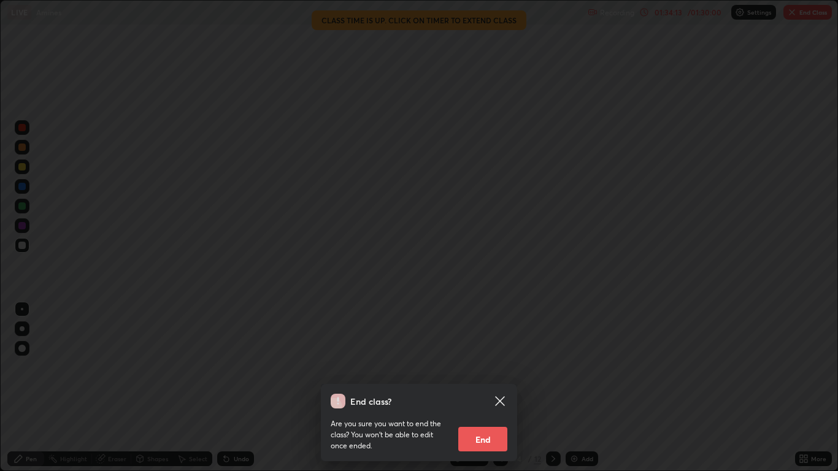
click at [477, 388] on button "End" at bounding box center [482, 439] width 49 height 25
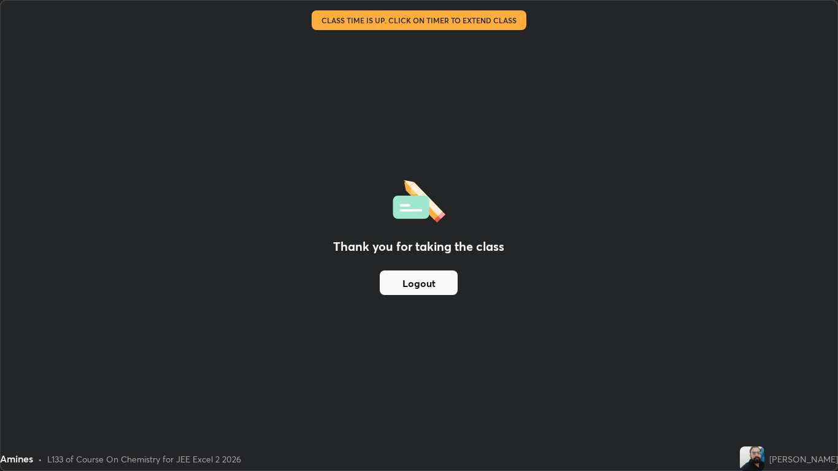
scroll to position [471, 838]
click at [397, 282] on button "Logout" at bounding box center [419, 283] width 78 height 25
